Goal: Transaction & Acquisition: Book appointment/travel/reservation

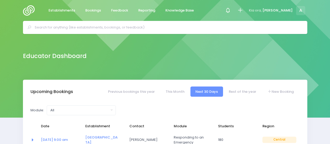
select select "5"
click at [69, 5] on link "Establishments" at bounding box center [61, 10] width 35 height 10
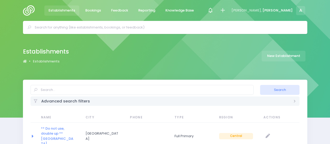
select select "20"
click at [60, 89] on input "text" at bounding box center [142, 90] width 223 height 10
type input "Whakamarama School"
click at [260, 85] on button "Search" at bounding box center [279, 90] width 39 height 10
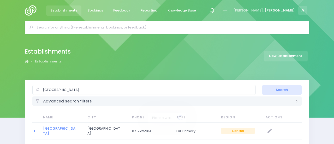
select select "20"
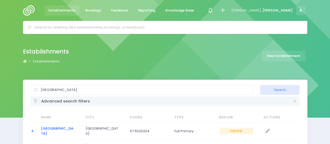
click at [53, 127] on link "Whakamarama School" at bounding box center [57, 131] width 32 height 10
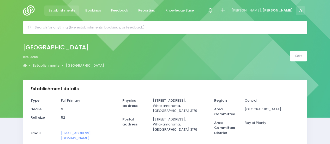
select select "5"
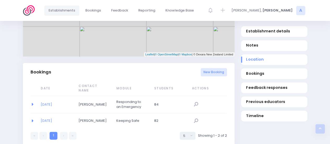
scroll to position [312, 0]
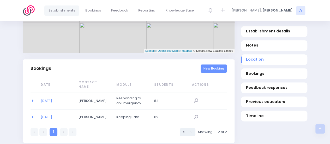
click at [215, 73] on link "New Booking" at bounding box center [214, 68] width 26 height 9
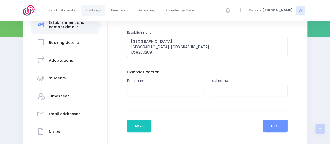
scroll to position [82, 0]
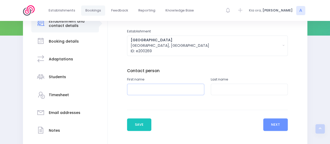
click at [174, 89] on input "text" at bounding box center [165, 90] width 77 height 12
type input "N"
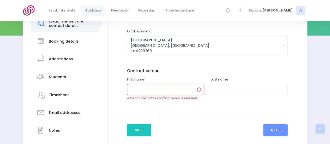
click at [175, 86] on input "text" at bounding box center [165, 90] width 77 height 12
paste input "[PERSON_NAME]"
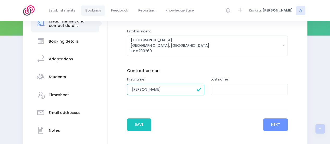
click at [156, 89] on input "[PERSON_NAME]" at bounding box center [165, 90] width 77 height 12
type input "Natasha"
click at [230, 90] on input "text" at bounding box center [249, 90] width 77 height 12
paste input "[PERSON_NAME]"
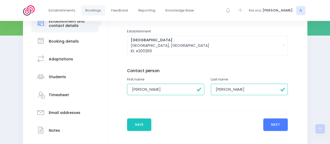
type input "[PERSON_NAME]"
click at [272, 121] on button "Next" at bounding box center [275, 124] width 25 height 13
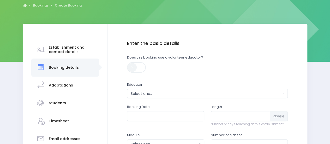
scroll to position [57, 0]
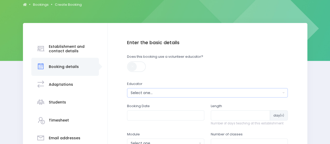
click at [204, 88] on button "Select one..." at bounding box center [207, 92] width 161 height 9
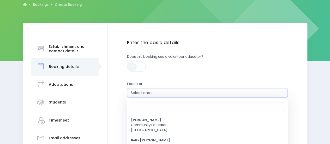
scroll to position [28, 0]
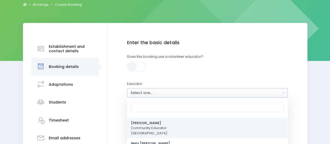
click at [152, 131] on span "Annette Binnie Community Educator Central Region" at bounding box center [149, 127] width 37 height 15
select select "202878"
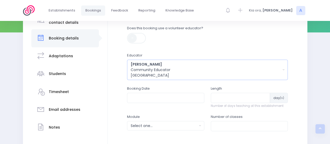
scroll to position [87, 0]
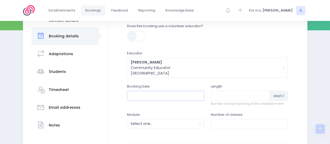
click at [165, 96] on input "text" at bounding box center [165, 96] width 77 height 10
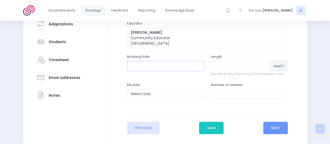
scroll to position [118, 0]
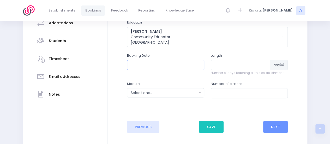
click at [145, 63] on input "text" at bounding box center [165, 65] width 77 height 10
click at [151, 88] on button "Select one..." at bounding box center [165, 92] width 77 height 9
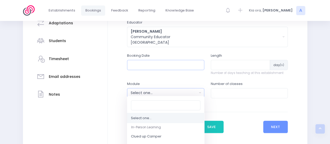
click at [169, 62] on input "text" at bounding box center [165, 65] width 77 height 10
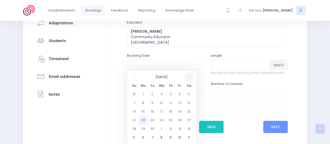
click at [192, 78] on th at bounding box center [189, 77] width 9 height 9
click at [143, 102] on td "3" at bounding box center [143, 103] width 9 height 9
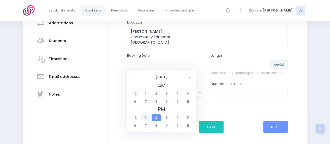
click at [147, 117] on span "1" at bounding box center [145, 117] width 9 height 7
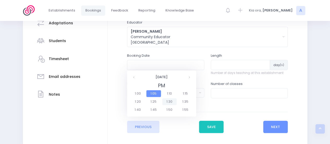
click at [171, 102] on span "1:30" at bounding box center [169, 101] width 15 height 7
type input "03/11/2025 01:30 PM"
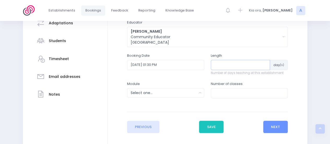
click at [235, 68] on input "number" at bounding box center [241, 65] width 60 height 10
type input "1"
click at [232, 91] on input "number" at bounding box center [249, 93] width 77 height 10
type input "1"
click at [158, 91] on div "Select one..." at bounding box center [164, 92] width 67 height 5
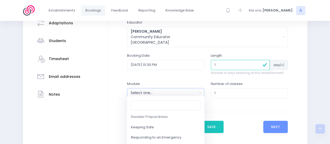
scroll to position [62, 0]
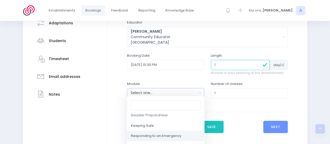
click at [168, 133] on span "Responding to an Emergency" at bounding box center [156, 135] width 50 height 5
select select "Responding to an Emergency"
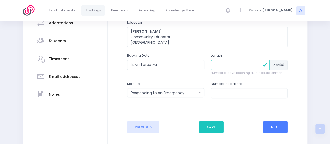
click at [277, 124] on button "Next" at bounding box center [275, 127] width 25 height 13
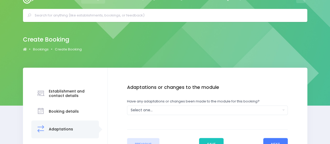
scroll to position [0, 0]
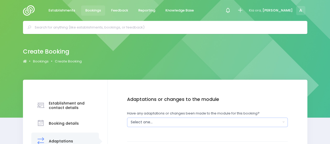
click at [169, 122] on div "Select one..." at bounding box center [206, 121] width 150 height 5
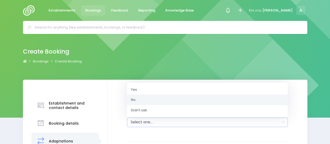
click at [141, 101] on link "No" at bounding box center [207, 99] width 161 height 10
select select "No"
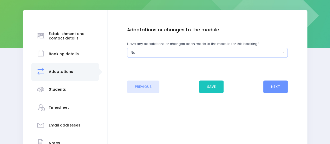
scroll to position [70, 0]
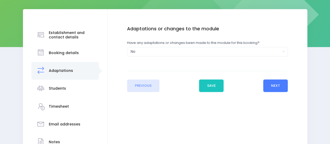
click at [274, 84] on button "Next" at bounding box center [275, 85] width 25 height 13
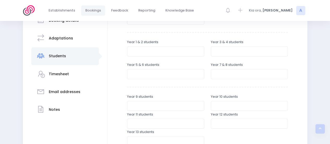
scroll to position [103, 0]
click at [221, 72] on input "number" at bounding box center [249, 73] width 77 height 10
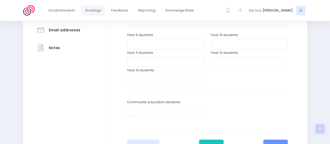
scroll to position [165, 0]
type input "24"
click at [210, 140] on button "Save" at bounding box center [211, 145] width 25 height 13
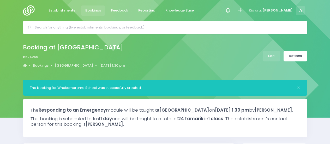
select select "5"
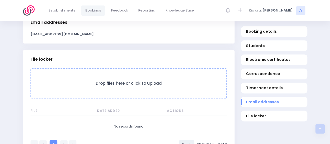
scroll to position [455, 0]
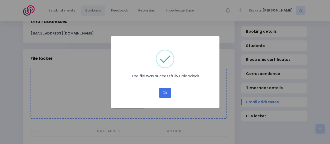
click at [160, 92] on button "OK" at bounding box center [165, 93] width 12 height 10
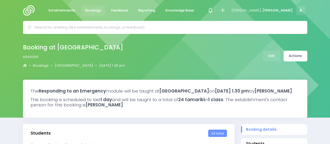
select select "5"
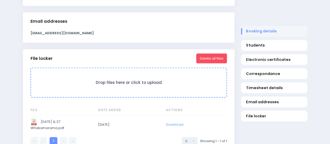
click at [273, 31] on span "Booking details" at bounding box center [274, 31] width 56 height 5
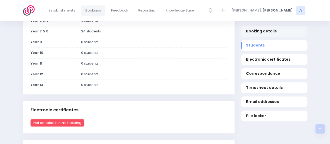
scroll to position [53, 0]
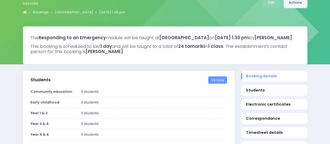
click at [297, 3] on link "Actions" at bounding box center [296, 2] width 24 height 11
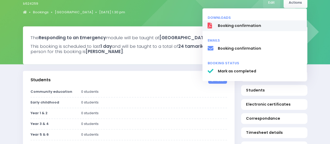
click at [238, 29] on link "Booking confirmation" at bounding box center [255, 25] width 104 height 11
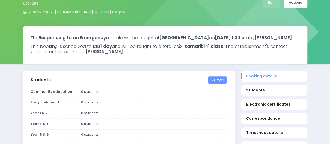
click at [77, 11] on link "[GEOGRAPHIC_DATA]" at bounding box center [74, 12] width 38 height 5
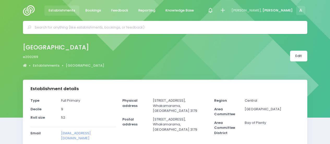
select select "5"
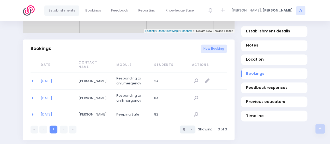
scroll to position [324, 0]
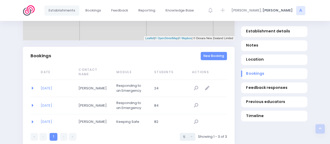
click at [220, 60] on link "New Booking" at bounding box center [214, 56] width 26 height 9
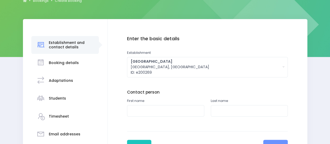
scroll to position [64, 0]
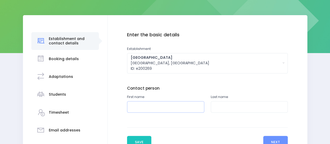
click at [194, 106] on input "text" at bounding box center [165, 107] width 77 height 12
type input "Natasha"
click at [217, 104] on input "text" at bounding box center [249, 107] width 77 height 12
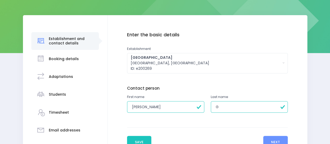
type input "Greatorex"
click at [273, 138] on button "Next" at bounding box center [275, 142] width 25 height 13
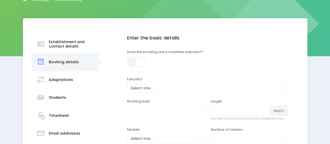
scroll to position [70, 0]
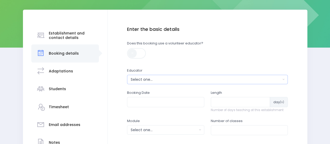
click at [180, 79] on div "Select one..." at bounding box center [206, 79] width 150 height 5
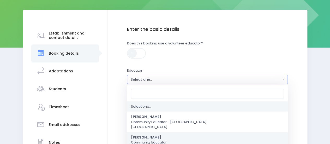
click at [142, 139] on strong "[PERSON_NAME]" at bounding box center [146, 137] width 30 height 5
select select "202878"
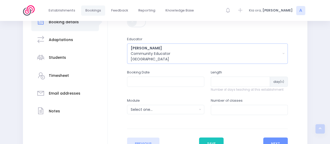
scroll to position [104, 0]
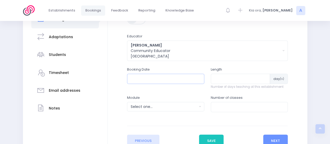
click at [172, 77] on input "text" at bounding box center [165, 79] width 77 height 10
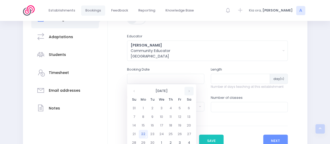
click at [191, 89] on th at bounding box center [189, 91] width 9 height 9
click at [188, 92] on th at bounding box center [189, 91] width 9 height 9
click at [171, 141] on td "27" at bounding box center [170, 142] width 9 height 9
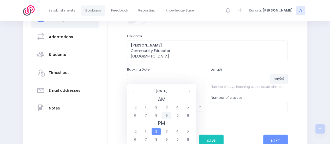
click at [170, 113] on span "9" at bounding box center [166, 115] width 9 height 7
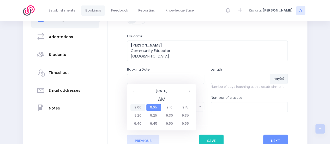
click at [135, 107] on span "9:00" at bounding box center [138, 107] width 15 height 7
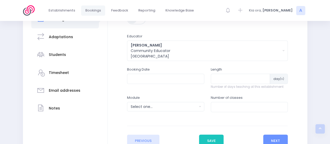
type input "27/11/2025 09:00 AM"
click at [232, 78] on input "number" at bounding box center [241, 79] width 60 height 10
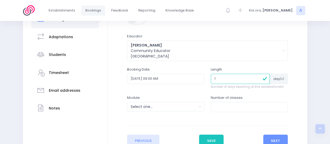
type input "1"
click at [171, 104] on div "Select one..." at bounding box center [164, 106] width 67 height 5
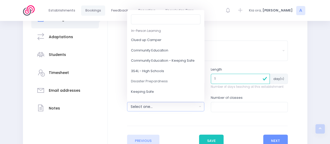
scroll to position [21, 0]
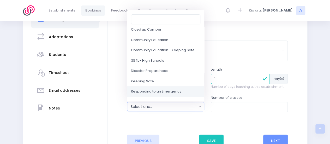
click at [163, 86] on link "Responding to an Emergency" at bounding box center [165, 91] width 77 height 10
select select "Responding to an Emergency"
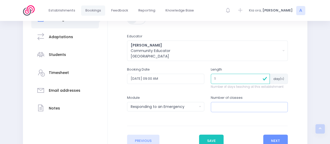
click at [225, 105] on input "number" at bounding box center [249, 107] width 77 height 10
type input "4"
click at [273, 136] on button "Next" at bounding box center [275, 140] width 25 height 13
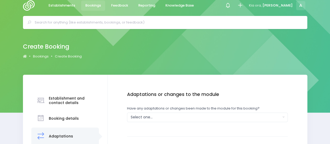
scroll to position [0, 0]
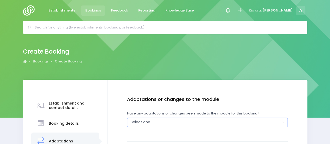
click at [147, 121] on div "Select one..." at bounding box center [206, 121] width 150 height 5
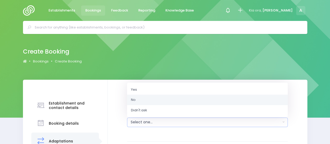
click at [141, 100] on link "No" at bounding box center [207, 99] width 161 height 10
select select "No"
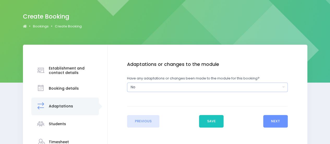
scroll to position [46, 0]
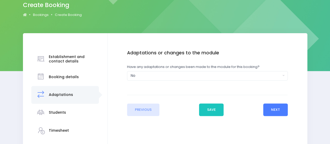
click at [274, 110] on button "Next" at bounding box center [275, 109] width 25 height 13
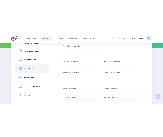
scroll to position [95, 0]
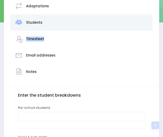
drag, startPoint x: 160, startPoint y: 19, endPoint x: 163, endPoint y: 32, distance: 13.2
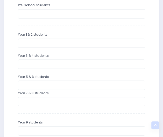
scroll to position [198, 0]
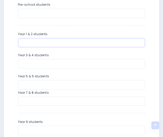
click at [54, 41] on input "number" at bounding box center [81, 42] width 127 height 9
type input "33"
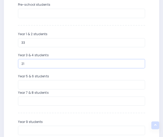
type input "21"
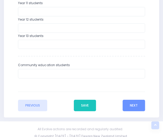
scroll to position [354, 0]
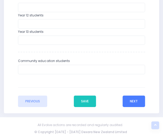
type input "20"
click at [134, 102] on button "Next" at bounding box center [134, 101] width 22 height 11
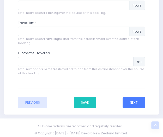
scroll to position [259, 0]
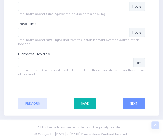
click at [83, 101] on button "Save" at bounding box center [85, 103] width 22 height 11
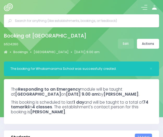
select select "5"
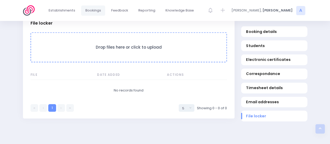
scroll to position [492, 0]
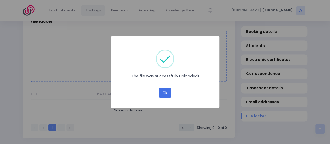
click at [163, 95] on button "OK" at bounding box center [165, 93] width 12 height 10
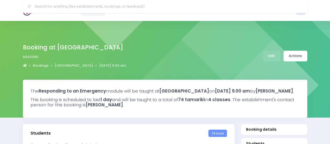
select select "5"
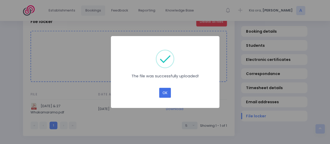
click at [162, 92] on button "OK" at bounding box center [165, 93] width 12 height 10
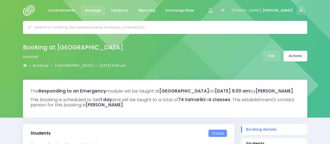
select select "5"
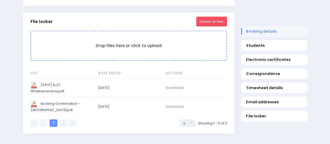
click at [271, 30] on span "Booking details" at bounding box center [274, 31] width 56 height 5
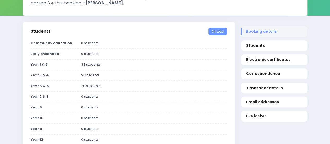
scroll to position [54, 0]
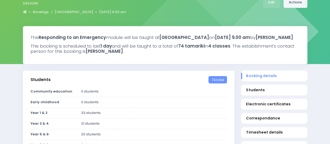
click at [296, 3] on link "Actions" at bounding box center [296, 2] width 24 height 11
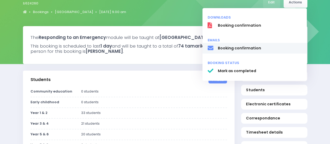
click at [233, 46] on span "Booking confirmation" at bounding box center [260, 47] width 84 height 5
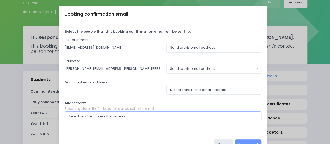
click at [112, 115] on div "Select any file locker attachments..." at bounding box center [161, 116] width 186 height 5
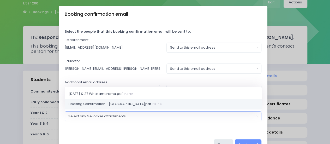
click at [109, 103] on span "Booking Confirmation - [GEOGRAPHIC_DATA]pdf PDF file" at bounding box center [115, 103] width 93 height 5
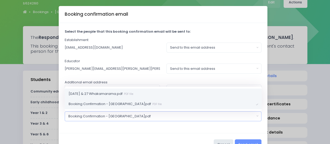
click at [110, 92] on span "[DATE] & 27 Whakamarama.pdf PDF file" at bounding box center [101, 93] width 65 height 5
select select "11394"
click at [221, 19] on div "Booking confirmation email" at bounding box center [163, 14] width 209 height 17
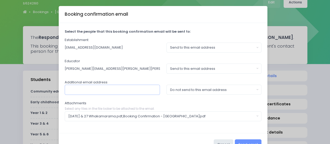
click at [84, 91] on input "text" at bounding box center [112, 90] width 95 height 10
paste input "[EMAIL_ADDRESS][DOMAIN_NAME]"
type input "[EMAIL_ADDRESS][DOMAIN_NAME]"
click at [250, 139] on button "Send email" at bounding box center [248, 144] width 27 height 10
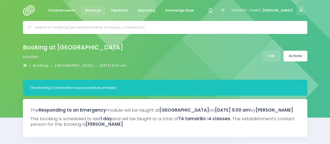
select select "5"
click at [28, 11] on img at bounding box center [30, 10] width 15 height 10
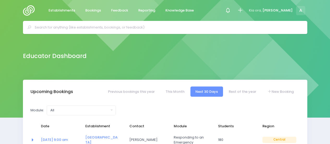
select select "5"
click at [245, 92] on link "Rest of the year" at bounding box center [243, 91] width 38 height 10
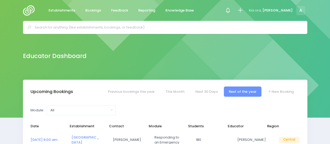
select select "5"
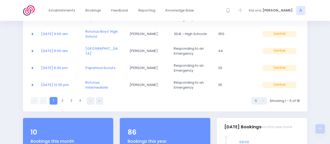
scroll to position [125, 0]
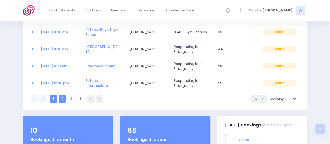
click at [61, 98] on link "2" at bounding box center [63, 99] width 8 height 8
select select "5"
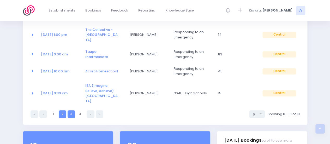
click at [72, 110] on link "3" at bounding box center [72, 114] width 8 height 8
select select "5"
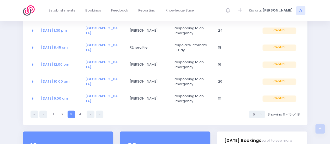
scroll to position [105, 0]
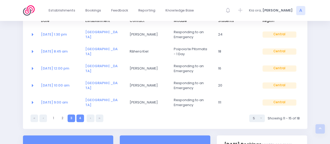
click at [80, 119] on link "4" at bounding box center [80, 118] width 8 height 8
select select "5"
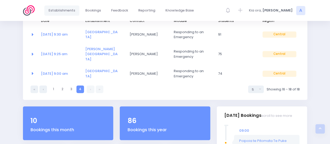
click at [52, 14] on link "Establishments" at bounding box center [61, 10] width 35 height 10
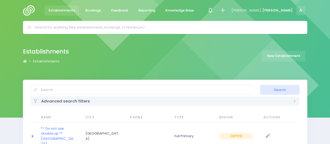
select select "20"
drag, startPoint x: 0, startPoint y: 0, endPoint x: 55, endPoint y: 90, distance: 105.3
click at [55, 90] on input "text" at bounding box center [142, 90] width 223 height 10
type input "aorangi"
click at [260, 85] on button "Search" at bounding box center [279, 90] width 39 height 10
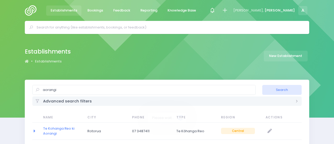
select select "20"
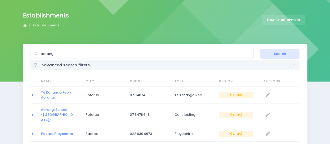
scroll to position [37, 0]
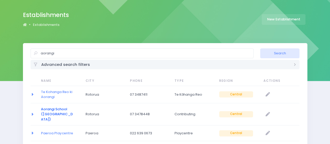
click at [52, 107] on link "Aorangi School ([GEOGRAPHIC_DATA])" at bounding box center [57, 114] width 32 height 15
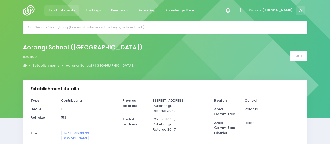
select select "5"
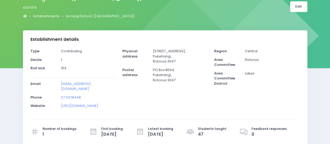
scroll to position [62, 0]
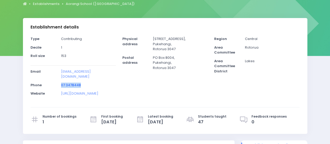
drag, startPoint x: 87, startPoint y: 79, endPoint x: 62, endPoint y: 81, distance: 25.2
click at [62, 82] on p "07 3478448" at bounding box center [88, 84] width 55 height 5
copy link "07 3478448"
